Goal: Transaction & Acquisition: Purchase product/service

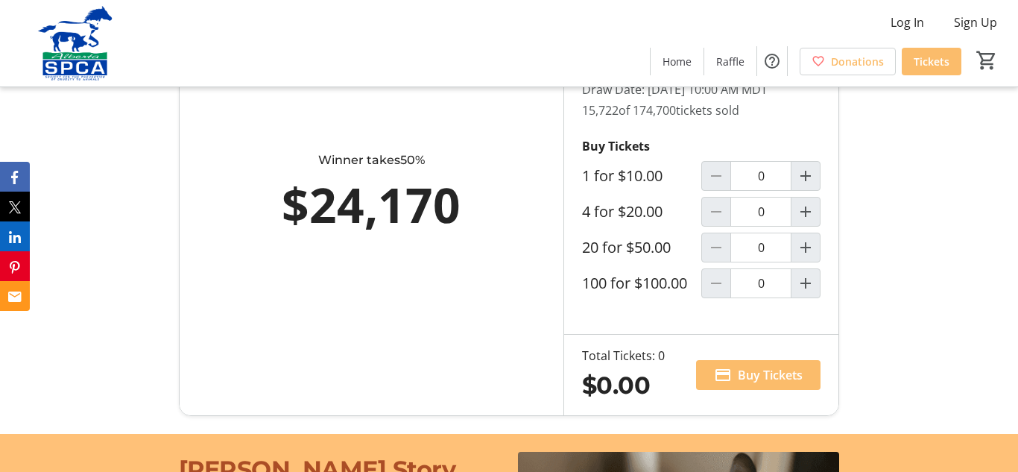
scroll to position [909, 0]
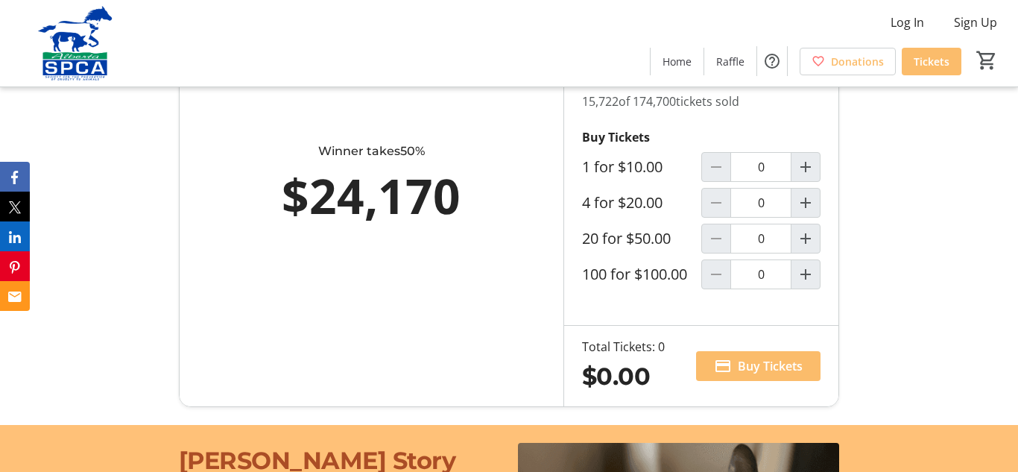
click at [719, 215] on div at bounding box center [716, 203] width 30 height 30
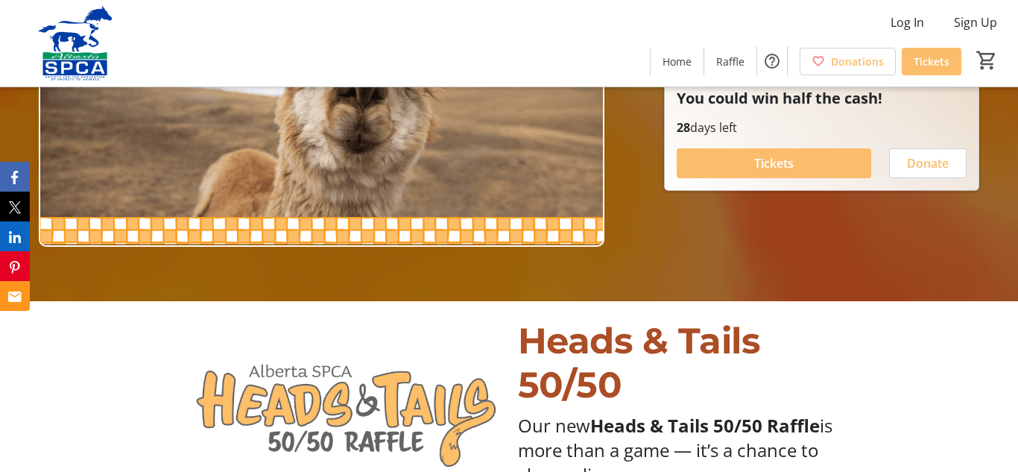
scroll to position [108, 0]
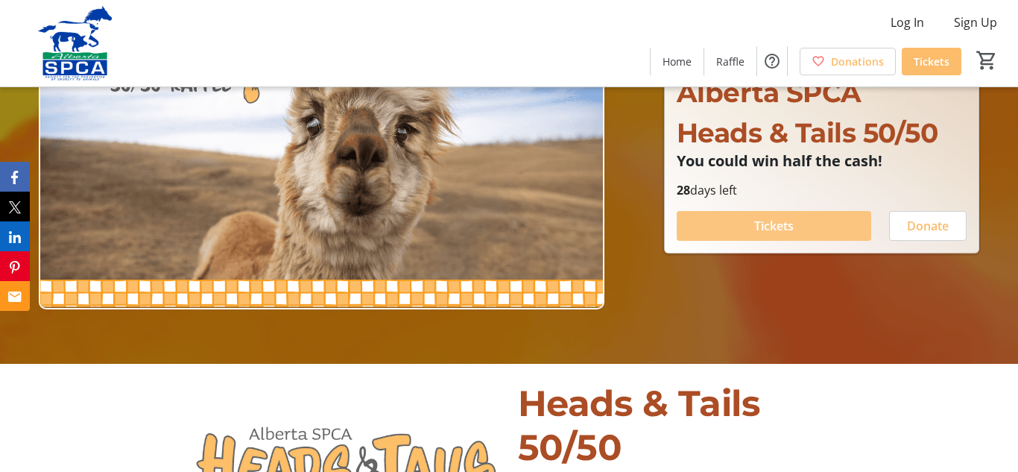
click at [793, 225] on span "Tickets" at bounding box center [773, 226] width 39 height 18
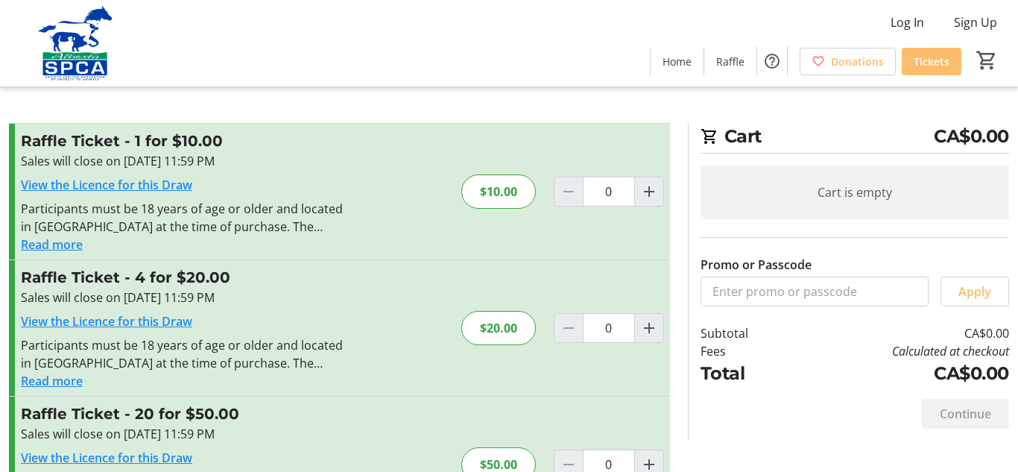
click at [509, 325] on div "$20.00" at bounding box center [498, 328] width 75 height 34
click at [567, 329] on div at bounding box center [569, 328] width 30 height 30
click at [606, 206] on input "0" at bounding box center [609, 192] width 52 height 30
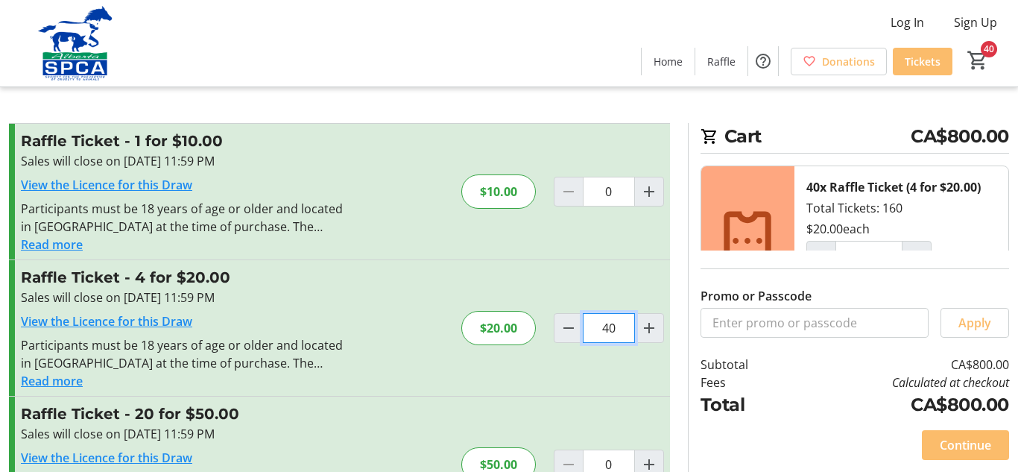
click at [616, 329] on input "40" at bounding box center [609, 328] width 52 height 30
type input "4"
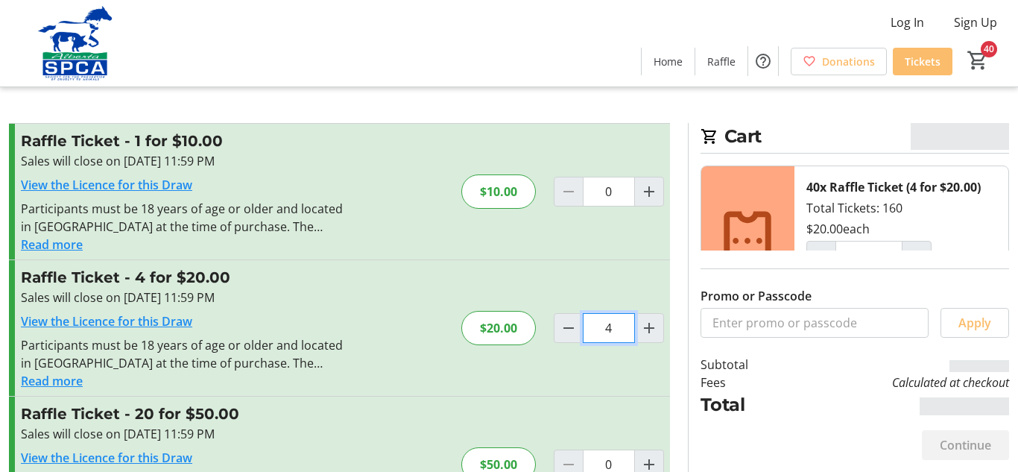
type input "4"
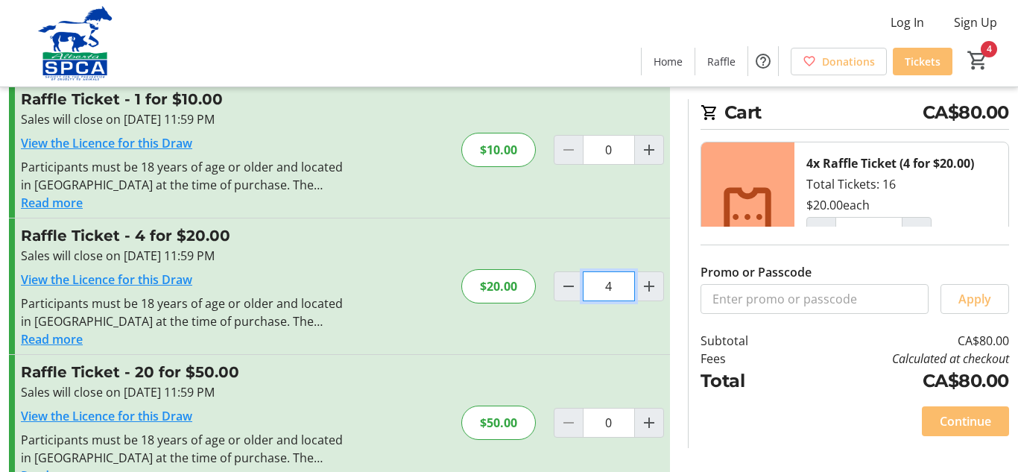
scroll to position [51, 0]
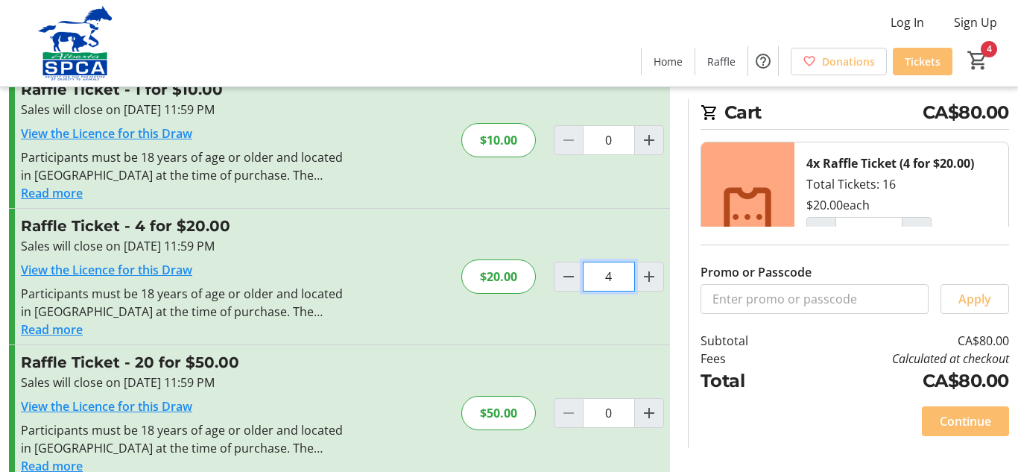
type input "0"
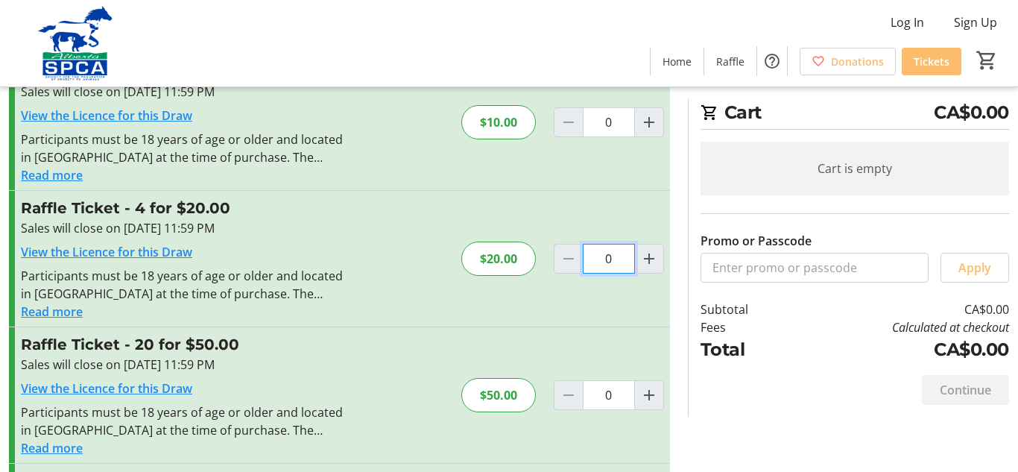
scroll to position [1, 0]
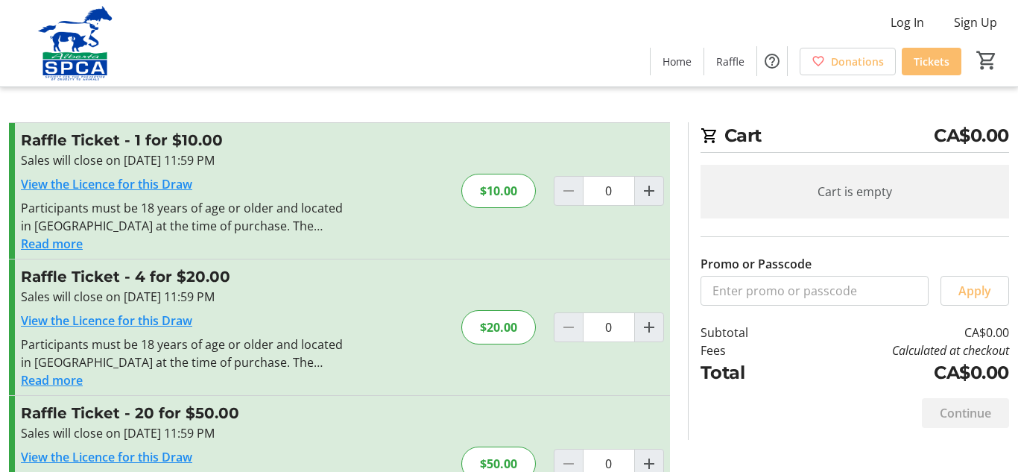
click at [565, 326] on div at bounding box center [569, 327] width 30 height 30
click at [623, 326] on input "0" at bounding box center [609, 327] width 52 height 30
click at [510, 329] on div "$20.00" at bounding box center [498, 327] width 75 height 34
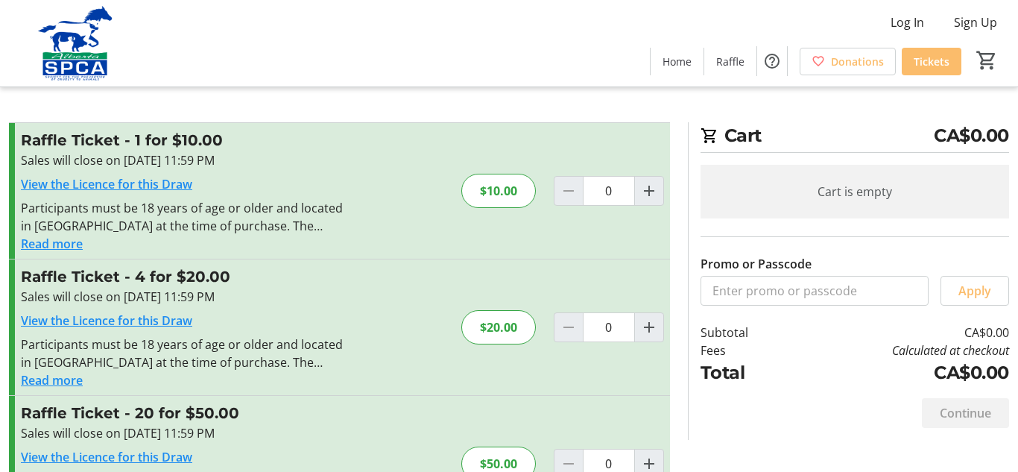
click at [510, 329] on div "$20.00" at bounding box center [498, 327] width 75 height 34
